Goal: Task Accomplishment & Management: Manage account settings

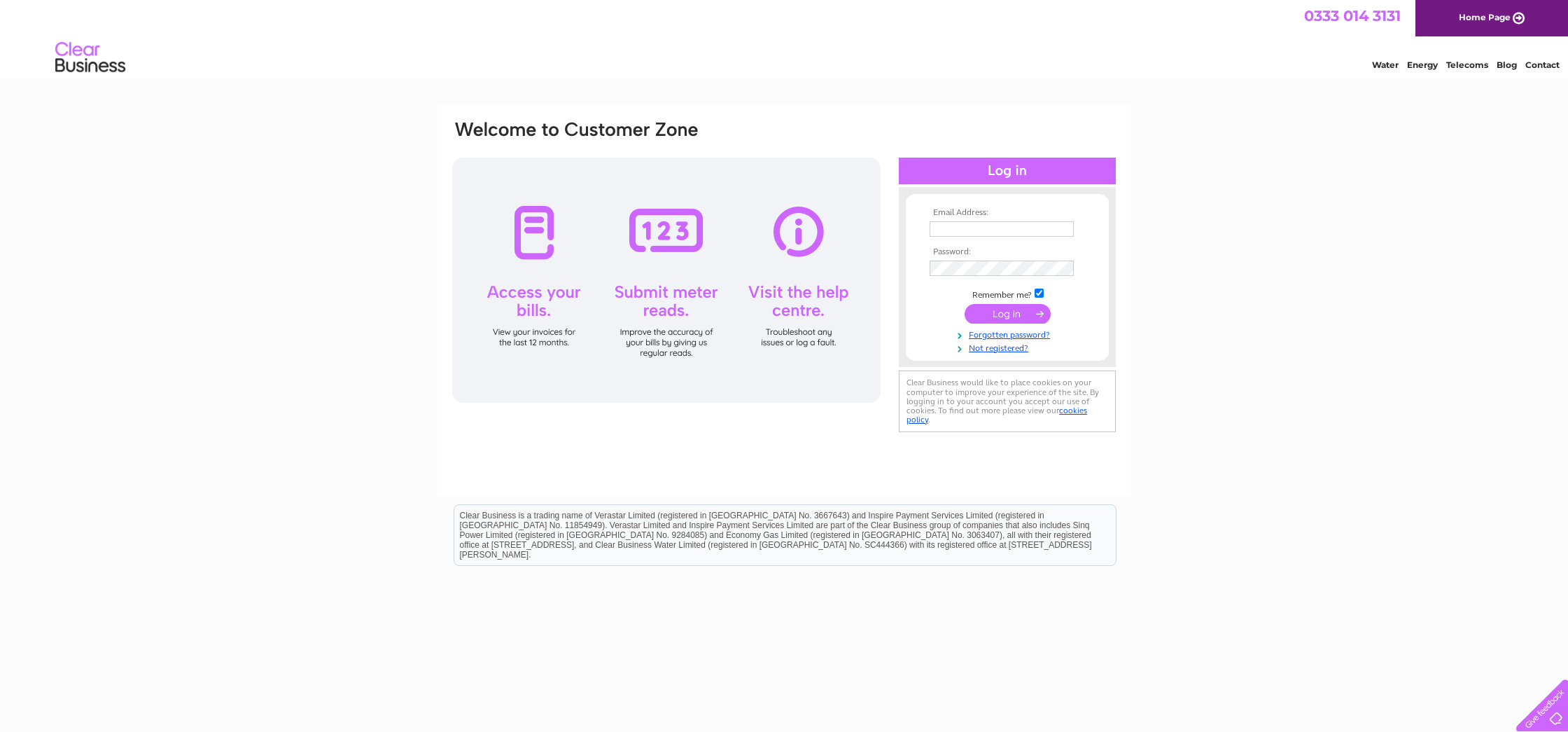
click at [1020, 230] on input "text" at bounding box center [1001, 229] width 144 height 15
type input "enquiries@caremoreservices.co.uk"
click at [965, 306] on input "submit" at bounding box center [1008, 316] width 86 height 20
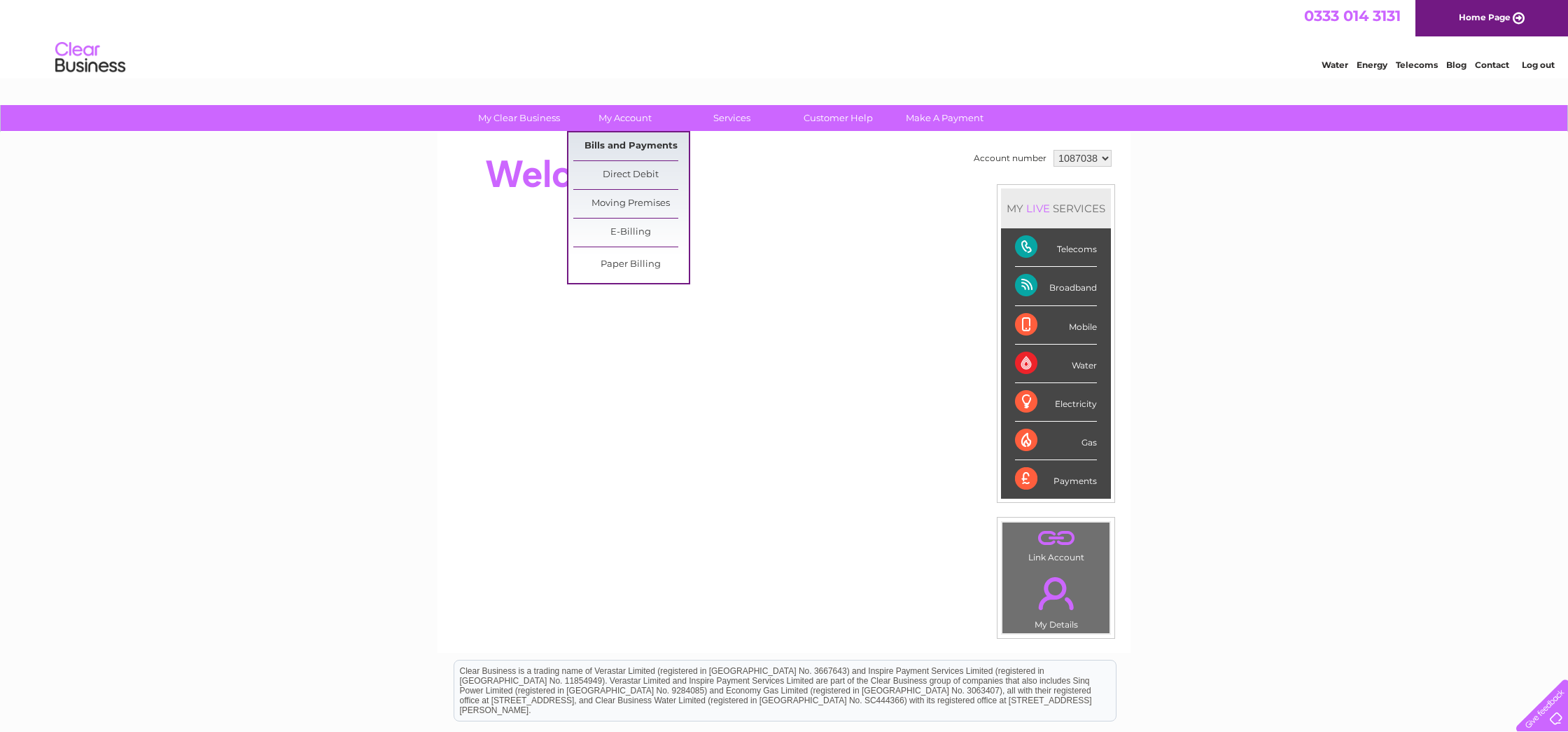
click at [637, 148] on link "Bills and Payments" at bounding box center [630, 146] width 115 height 28
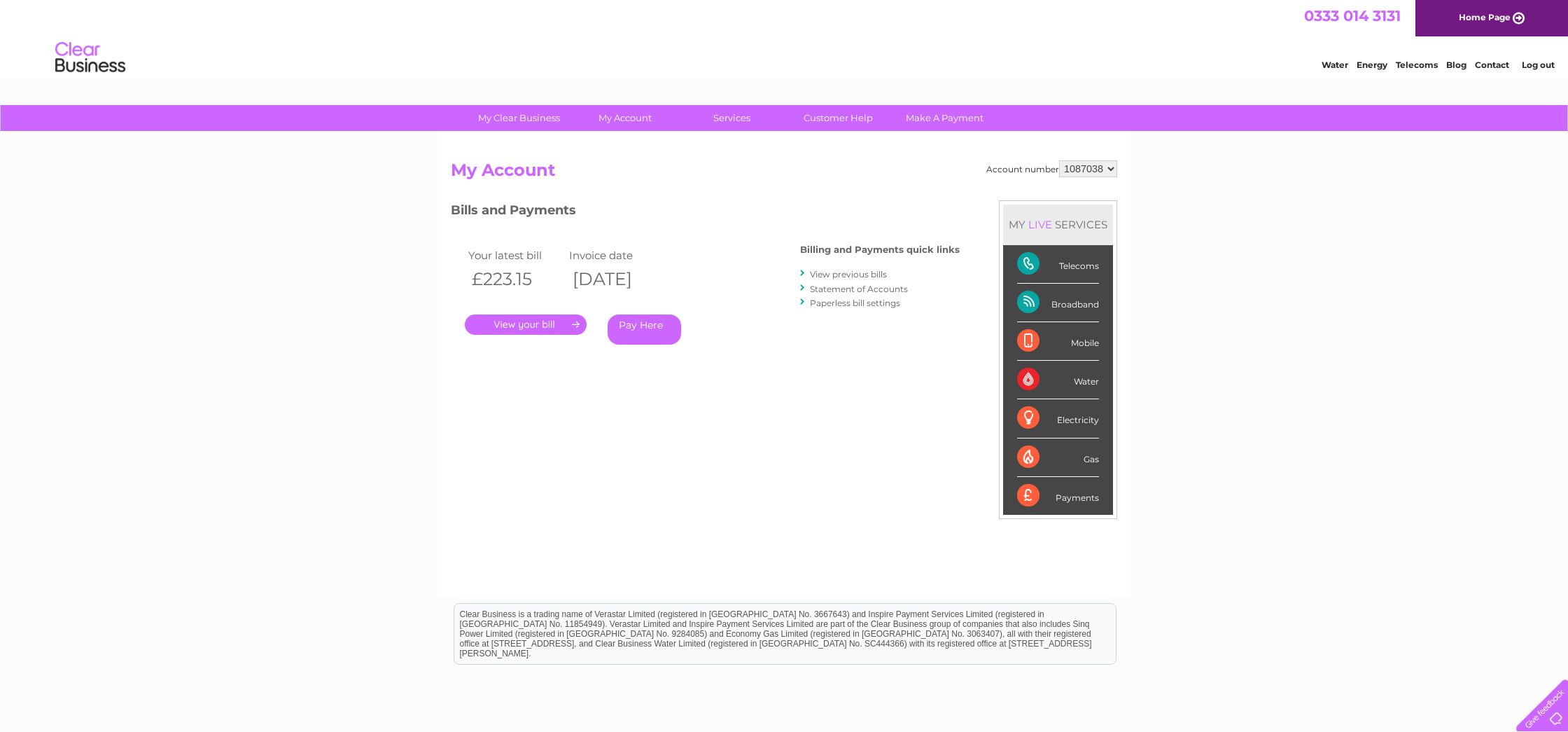
click at [541, 327] on link "." at bounding box center [526, 325] width 122 height 20
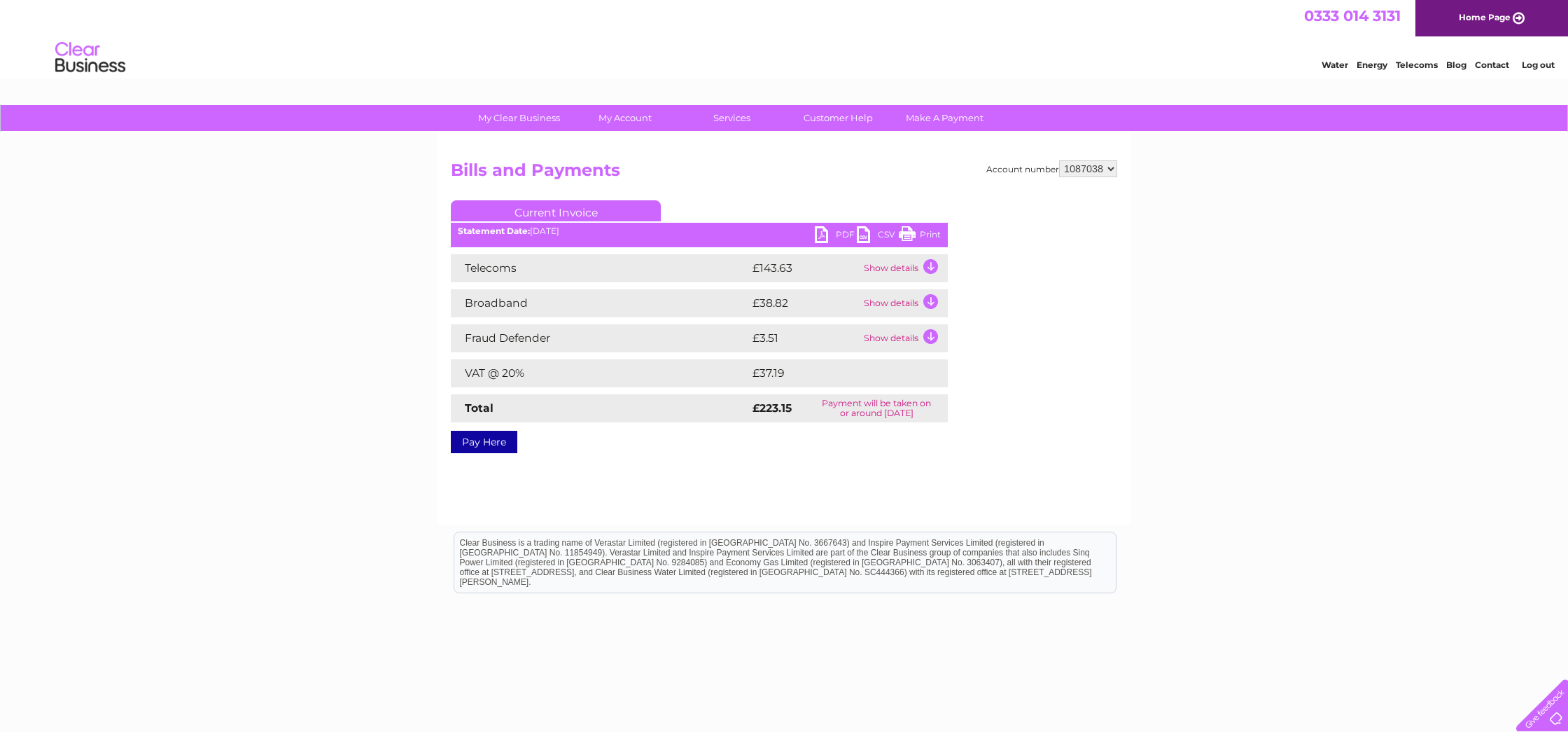
click at [833, 235] on link "PDF" at bounding box center [836, 236] width 42 height 20
